Goal: Entertainment & Leisure: Consume media (video, audio)

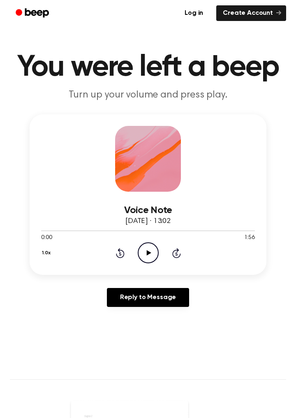
click at [147, 253] on icon at bounding box center [148, 252] width 5 height 5
click at [52, 230] on div at bounding box center [50, 230] width 18 height 1
click at [46, 229] on div at bounding box center [148, 230] width 214 height 7
click at [152, 256] on icon "Pause Audio" at bounding box center [148, 252] width 21 height 21
click at [154, 262] on icon "Play Audio" at bounding box center [148, 252] width 21 height 21
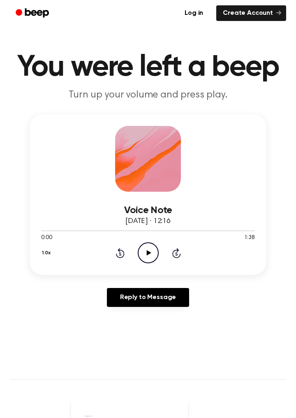
click at [153, 256] on icon "Play Audio" at bounding box center [148, 252] width 21 height 21
